Goal: Find specific page/section: Find specific page/section

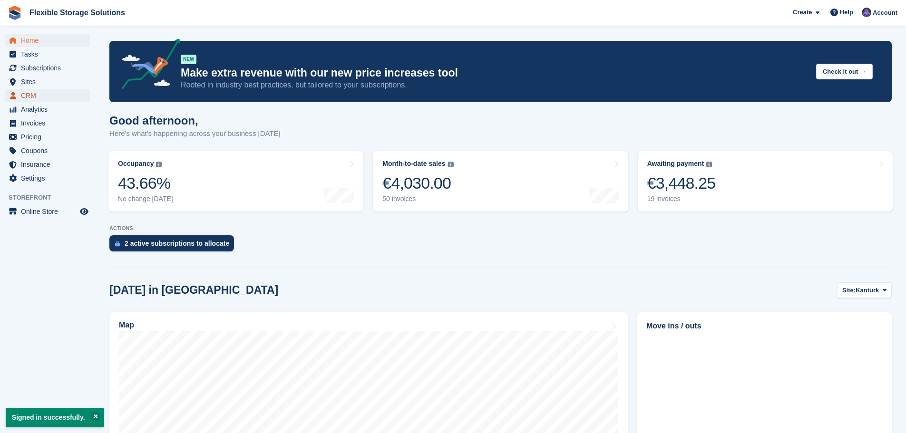
click at [30, 94] on span "CRM" at bounding box center [49, 95] width 57 height 13
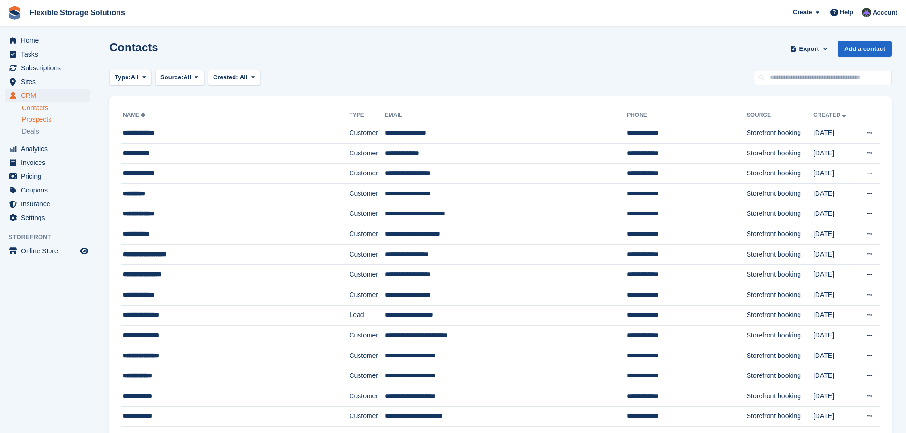
click at [37, 119] on span "Prospects" at bounding box center [36, 119] width 29 height 9
